Goal: Check status

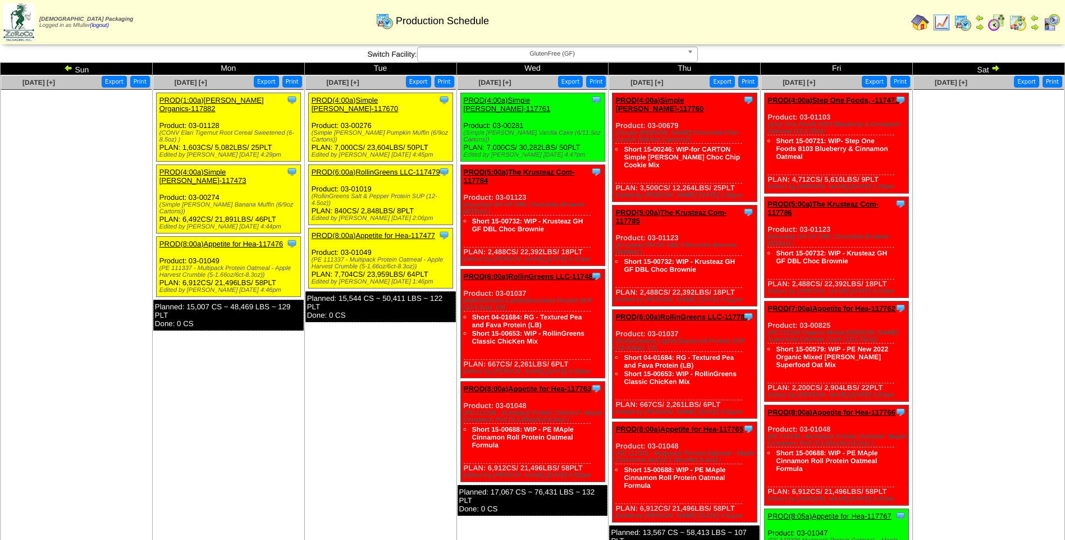
click at [477, 425] on div "Clone Item PROD(8:00a)Appetite for Hea-117763 Appetite for Healthy Living Sched…" at bounding box center [533, 432] width 144 height 101
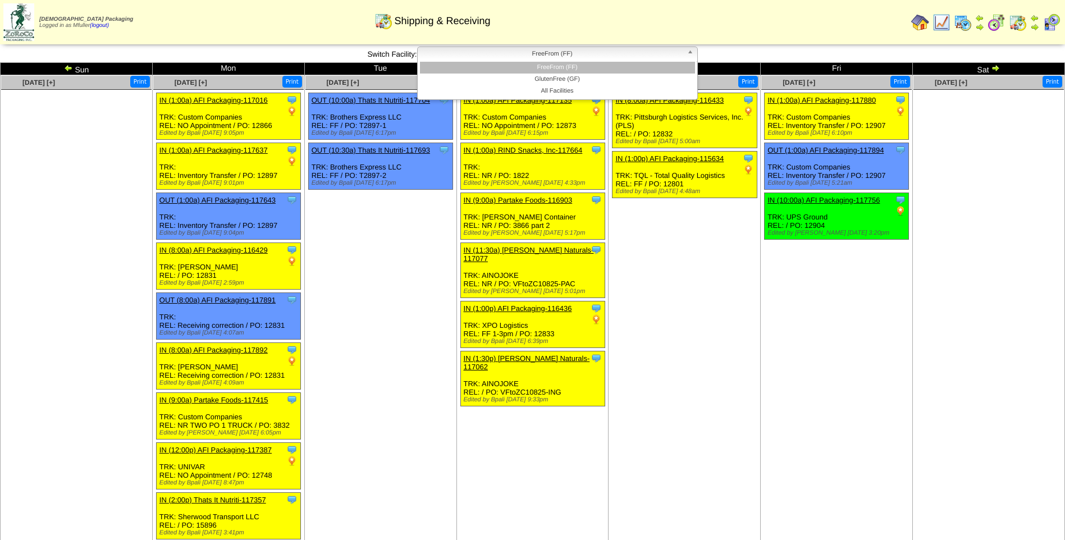
click at [598, 51] on span "FreeFrom (FF)" at bounding box center [552, 53] width 261 height 13
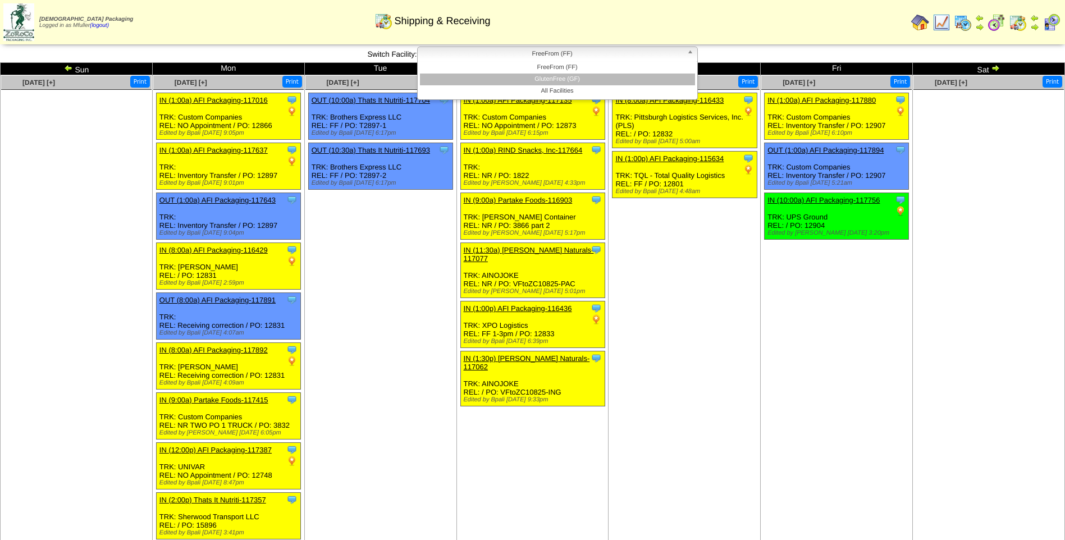
click at [579, 76] on li "GlutenFree (GF)" at bounding box center [557, 80] width 275 height 12
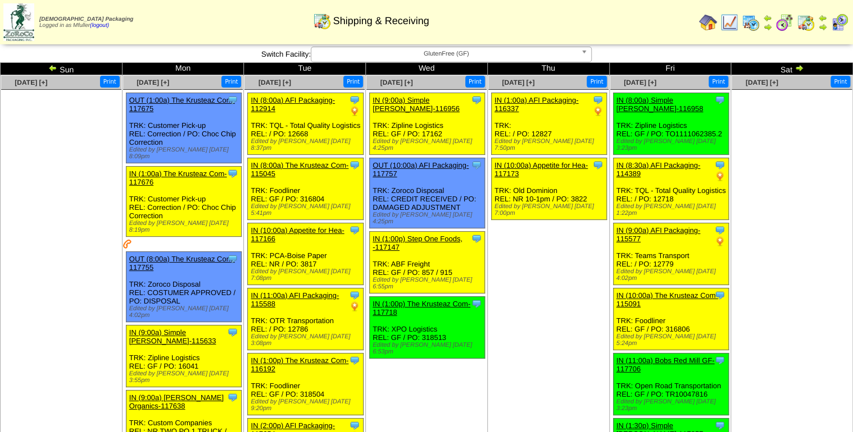
drag, startPoint x: 1053, startPoint y: 0, endPoint x: 436, endPoint y: 379, distance: 723.9
click at [436, 379] on td "Oct 08 [+] Print Clone Item IN (9:00a) Simple Mills-116956 Simple Mills Schedul…" at bounding box center [427, 428] width 122 height 707
click at [468, 49] on span "GlutenFree (GF)" at bounding box center [446, 53] width 261 height 13
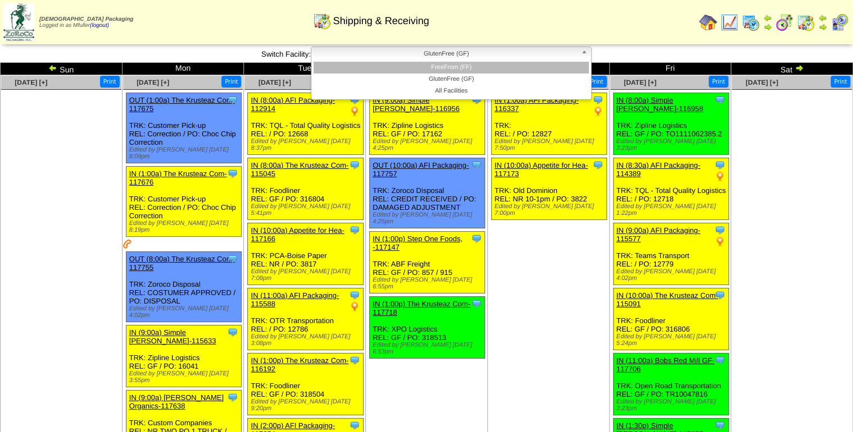
click at [459, 63] on li "FreeFrom (FF)" at bounding box center [450, 68] width 275 height 12
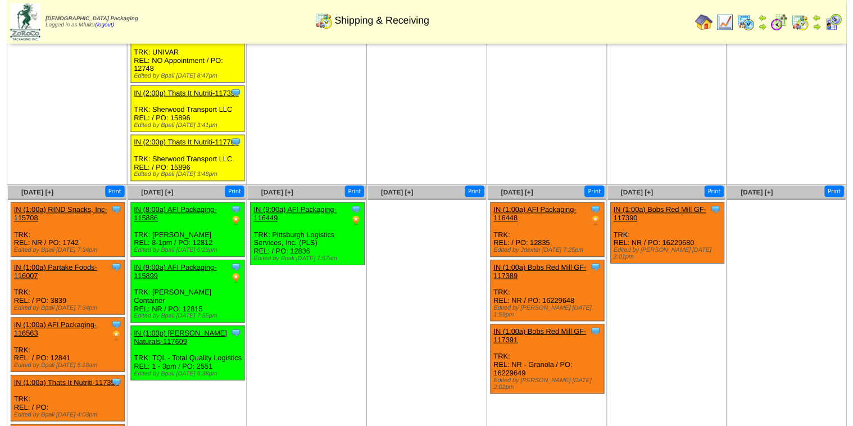
scroll to position [584, 0]
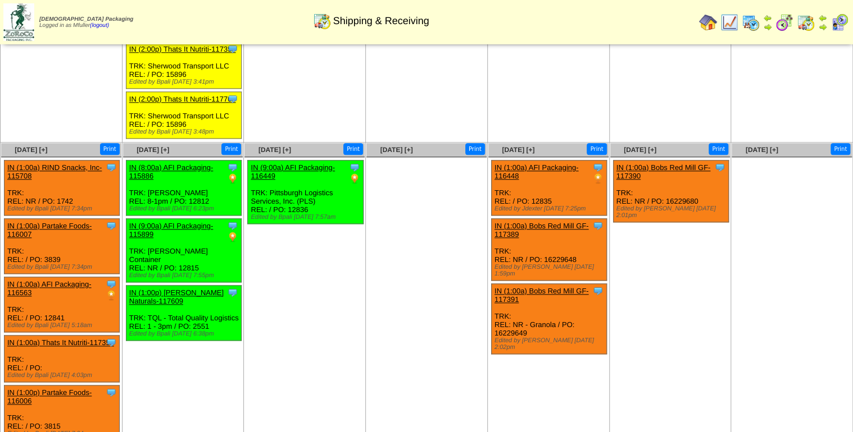
click at [207, 235] on div "IN (9:00a) AFI Packaging-115899" at bounding box center [182, 230] width 107 height 17
click at [206, 225] on link "IN (9:00a) AFI Packaging-115899" at bounding box center [171, 230] width 84 height 17
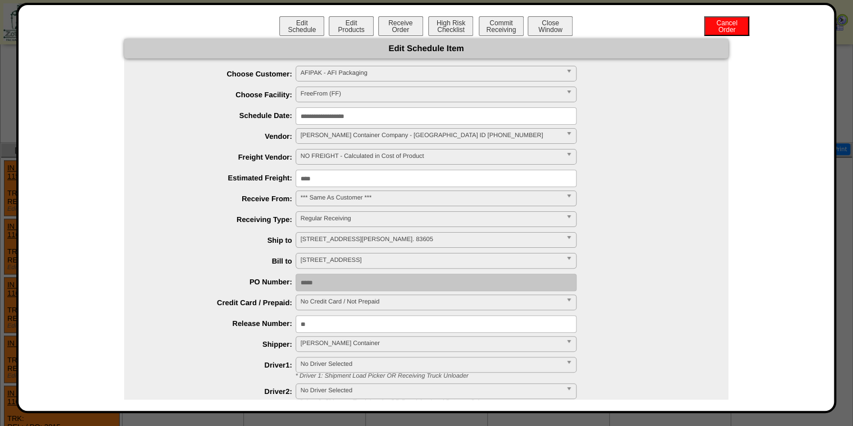
click at [166, 24] on div "Edit Schedule Edit Products Receive Order High Risk Checklist Commit Receiving …" at bounding box center [426, 27] width 793 height 22
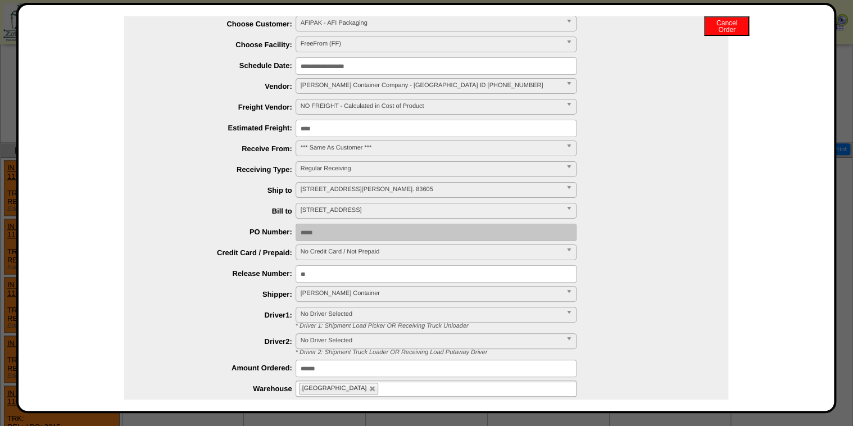
scroll to position [0, 0]
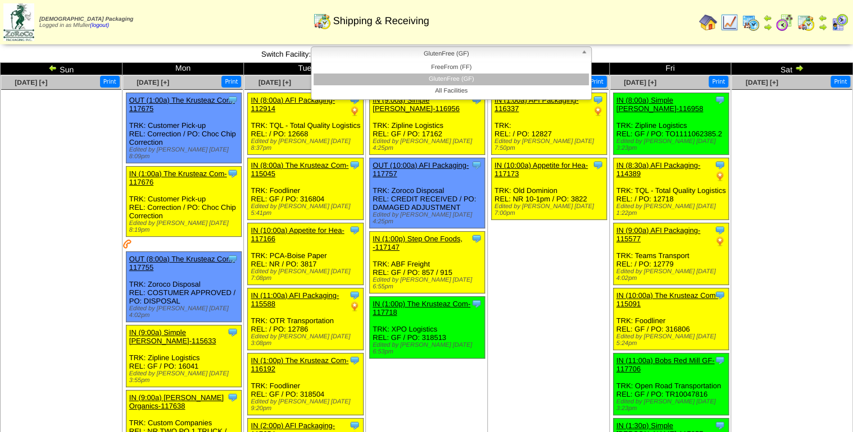
click at [403, 53] on span "GlutenFree (GF)" at bounding box center [446, 53] width 261 height 13
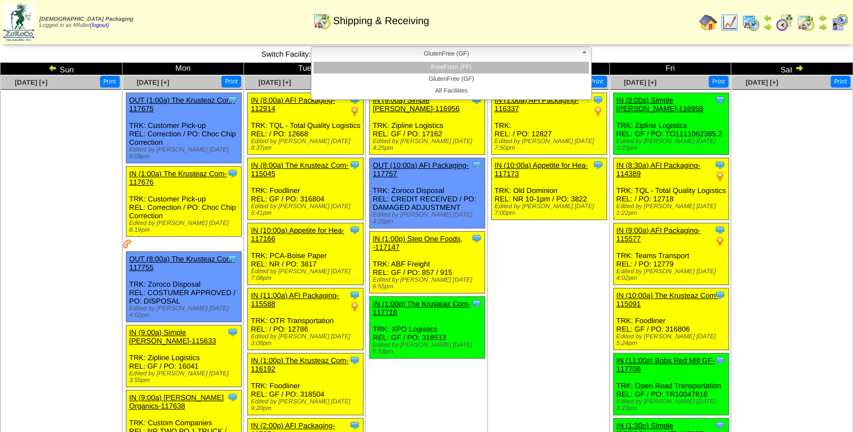
click at [393, 67] on li "FreeFrom (FF)" at bounding box center [450, 68] width 275 height 12
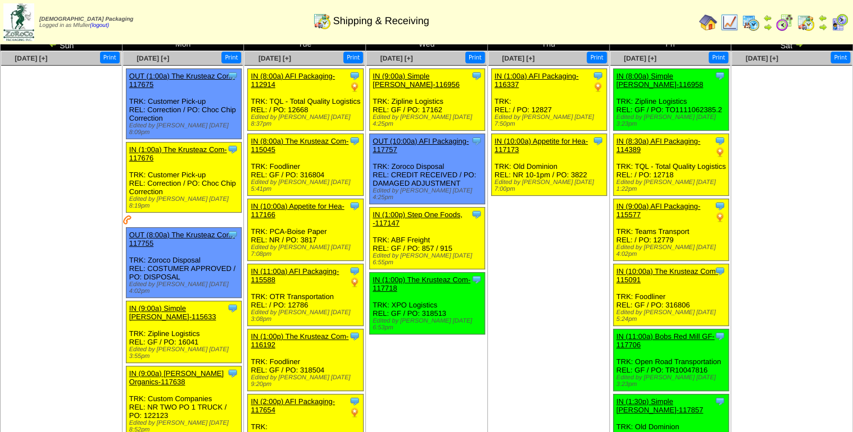
scroll to position [176, 0]
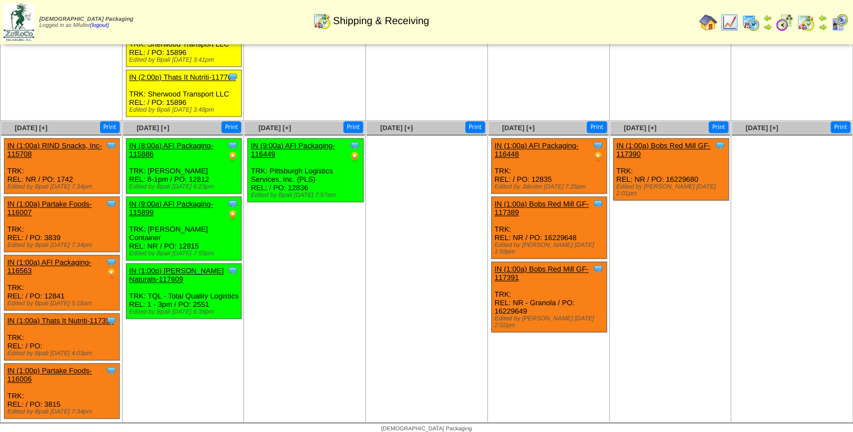
scroll to position [611, 0]
